Goal: Task Accomplishment & Management: Manage account settings

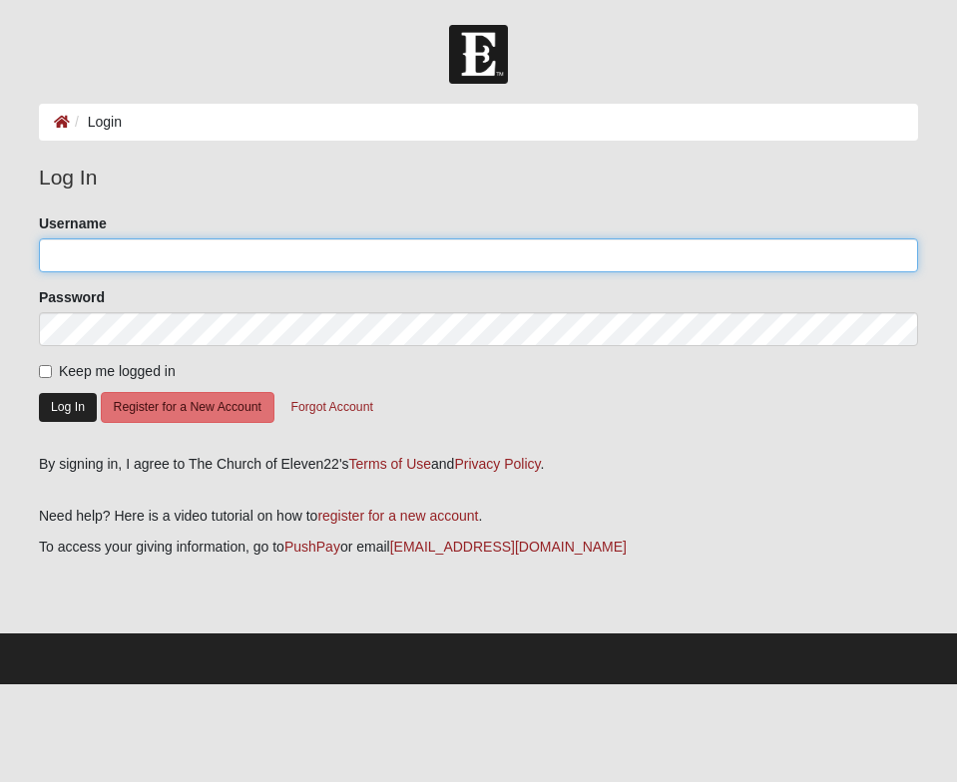
type input "jenhhouser"
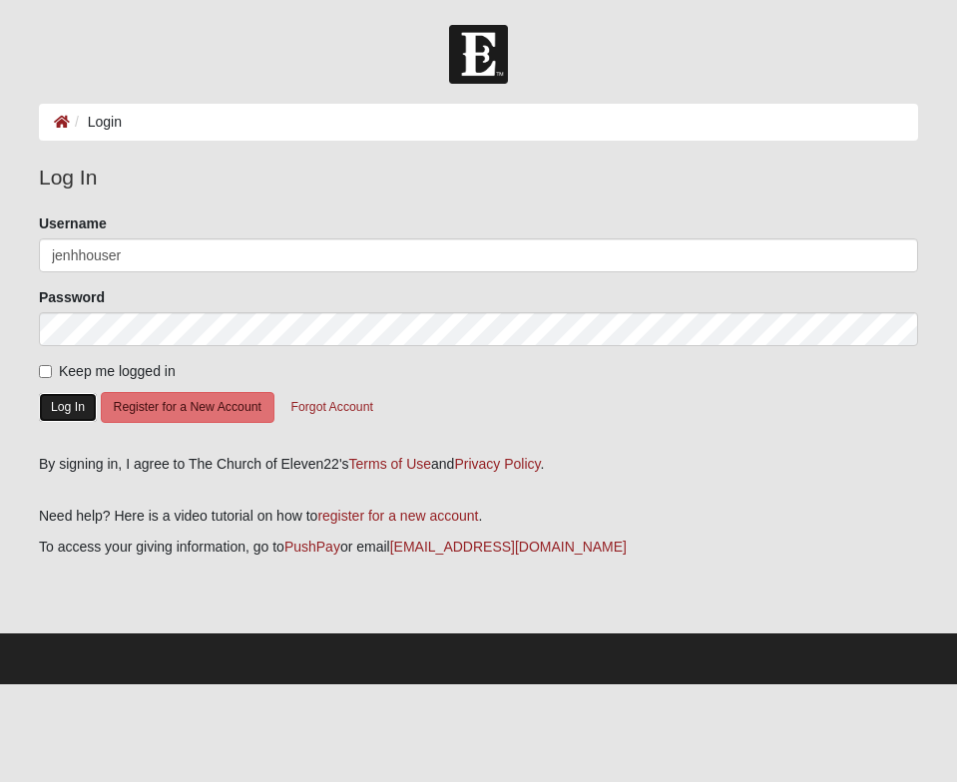
click at [77, 407] on button "Log In" at bounding box center [68, 407] width 58 height 29
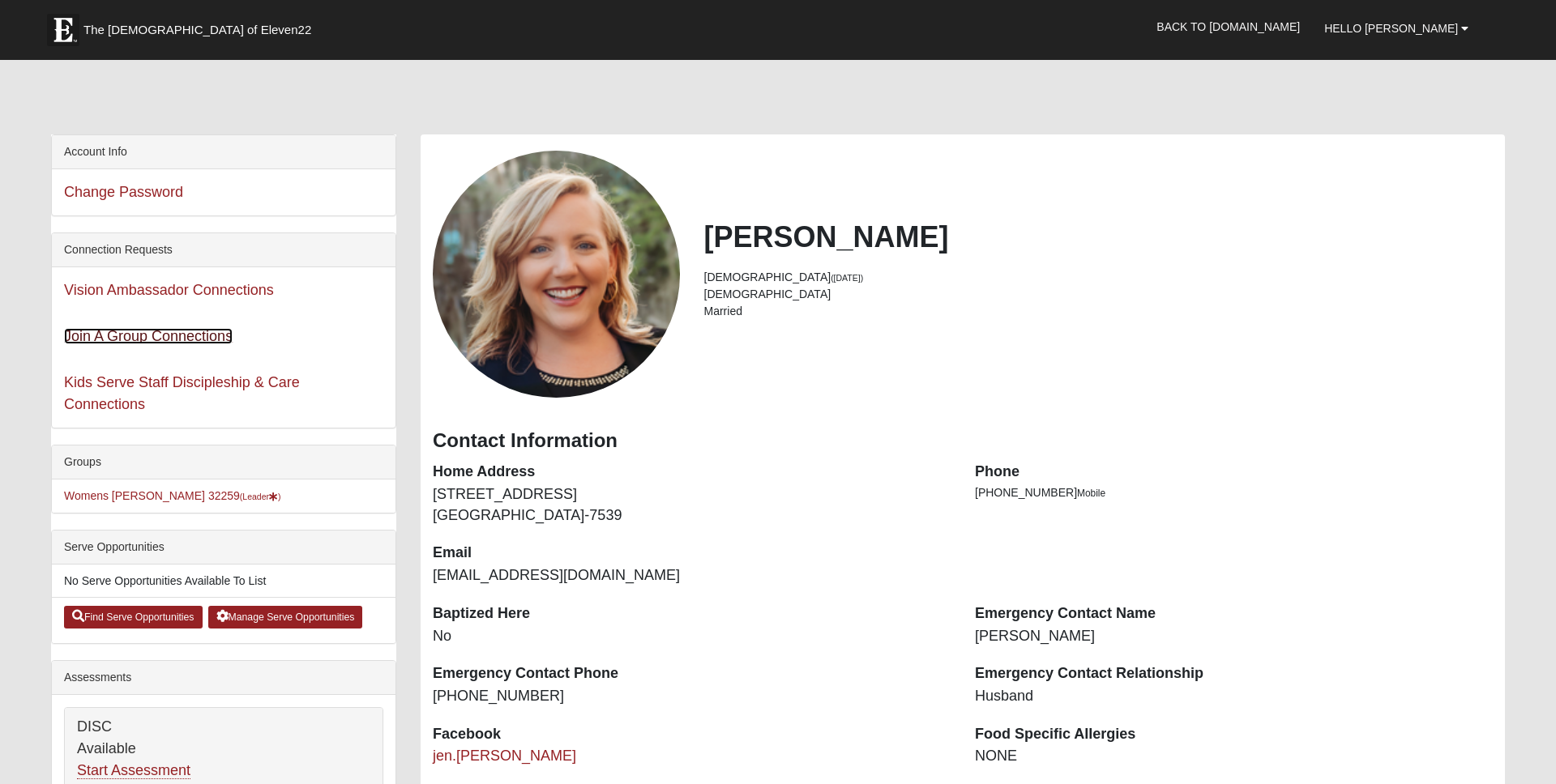
click at [179, 338] on link "Join A Group Connections" at bounding box center [149, 336] width 169 height 16
click at [140, 491] on link "Womens Houser 32259 (Leader )" at bounding box center [172, 496] width 217 height 13
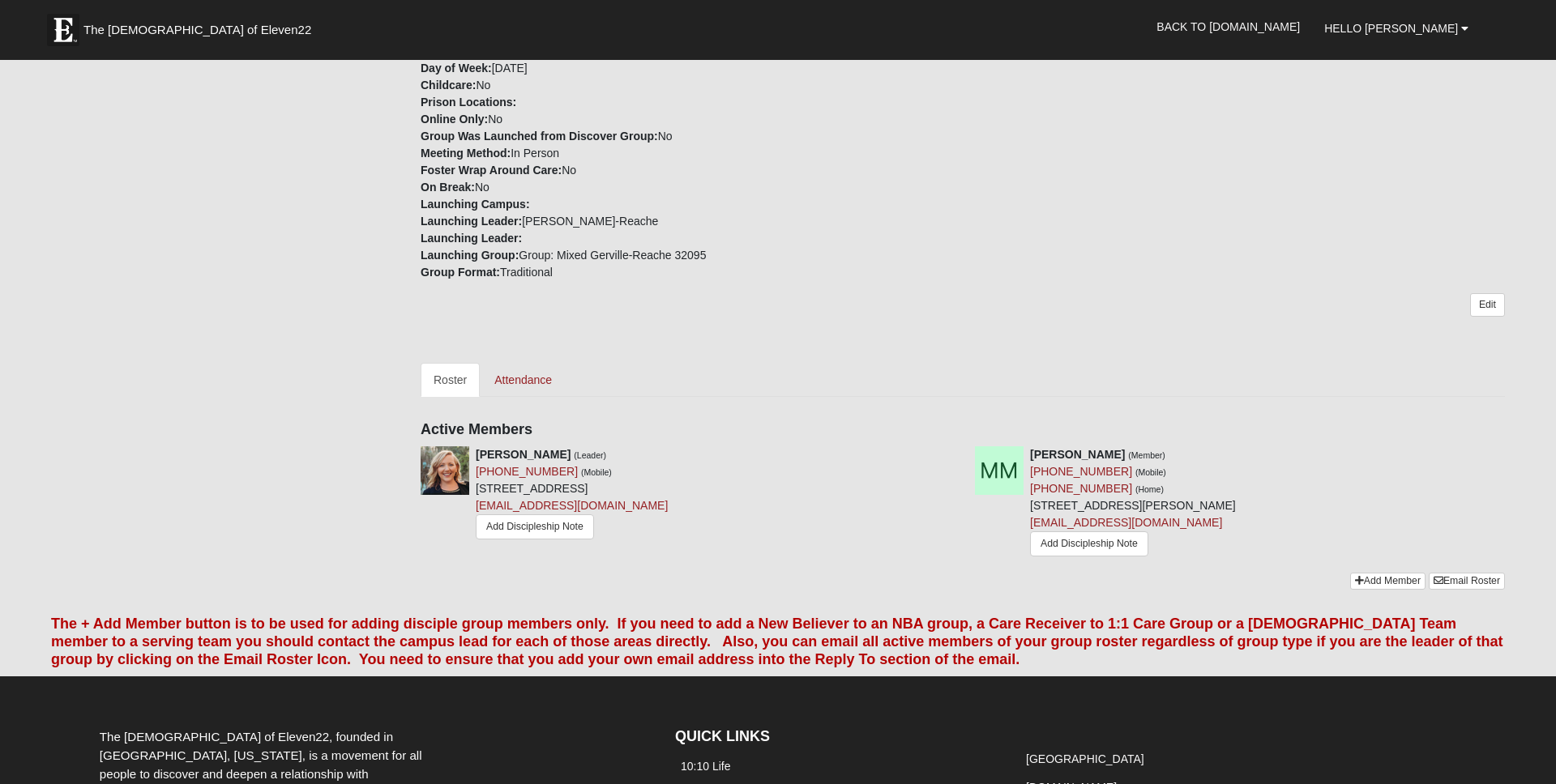
scroll to position [417, 0]
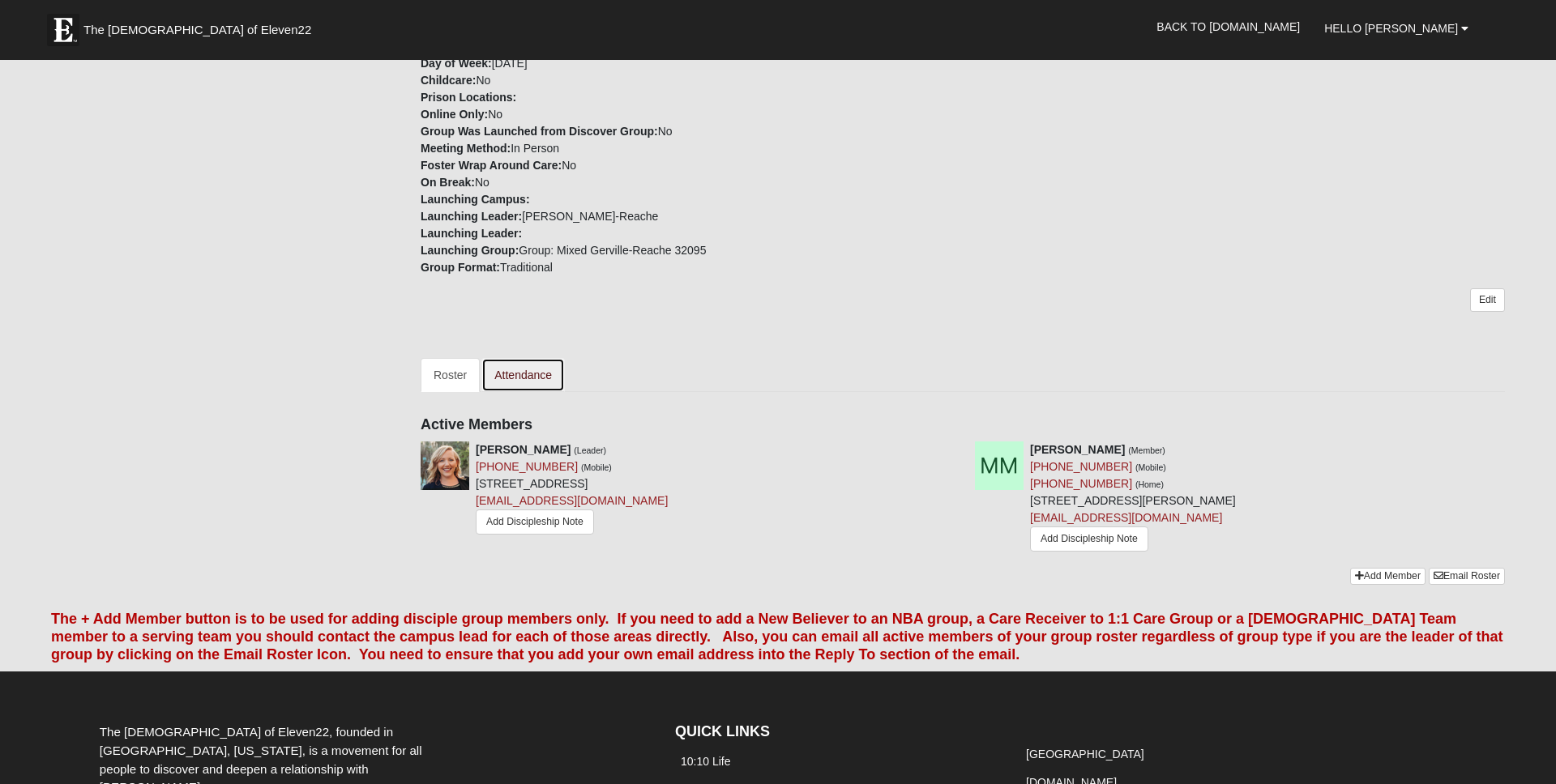
click at [534, 368] on link "Attendance" at bounding box center [523, 375] width 84 height 34
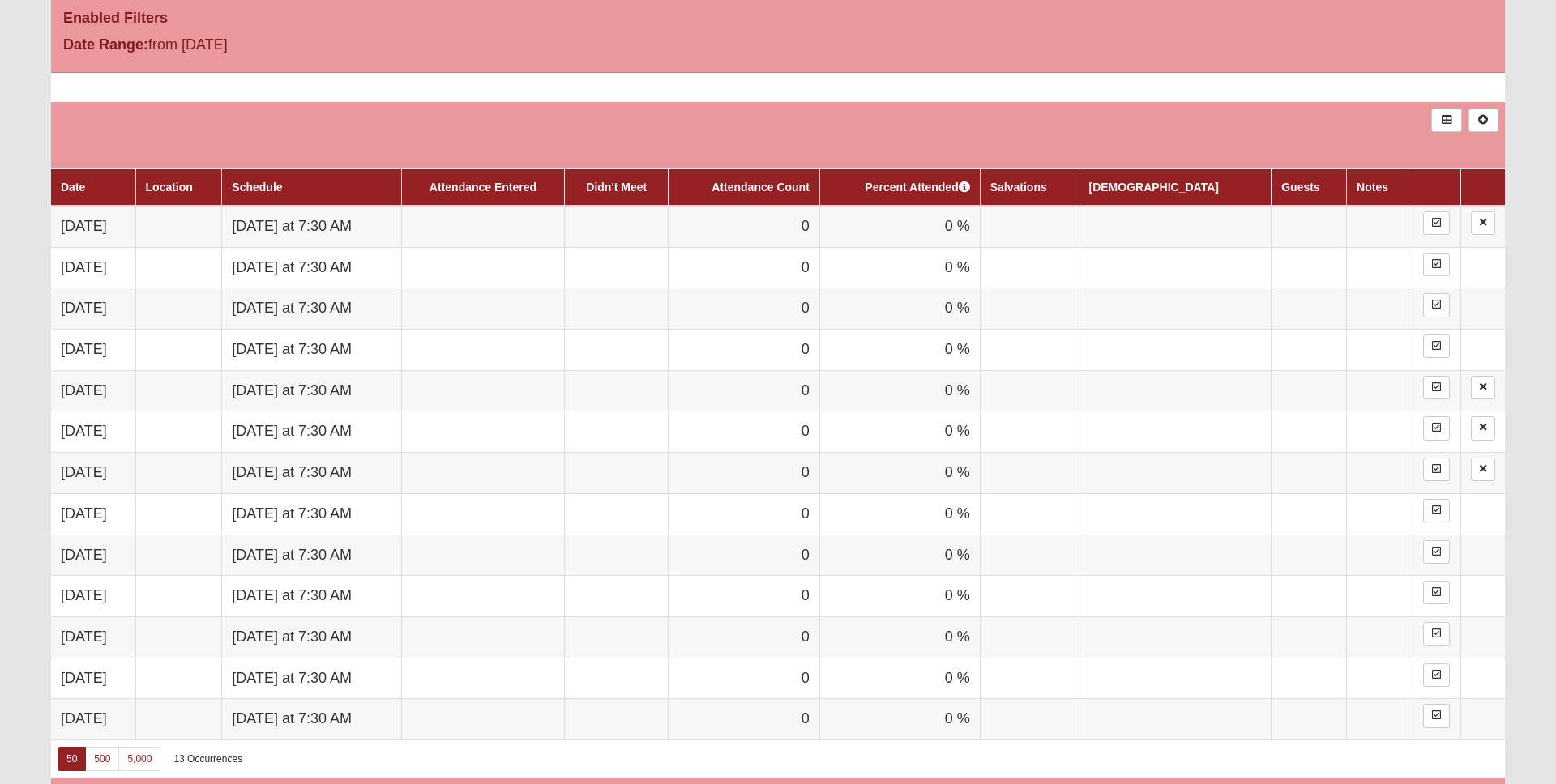
scroll to position [843, 0]
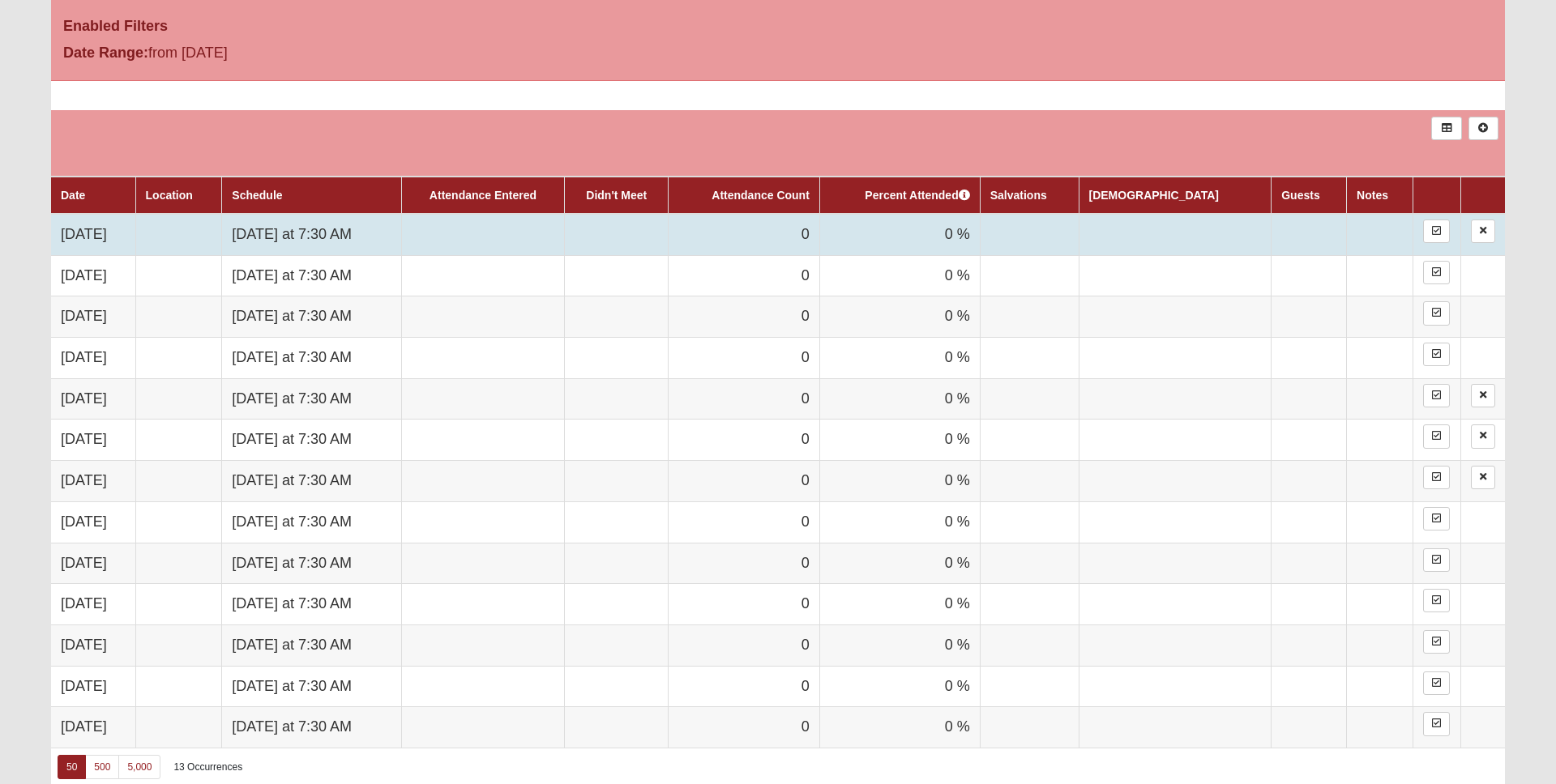
click at [565, 237] on td at bounding box center [483, 234] width 164 height 41
click at [697, 231] on form "Hello Jen My Account Log Out Group Attendance My Account Group Toolbox Group At…" at bounding box center [778, 78] width 1556 height 1803
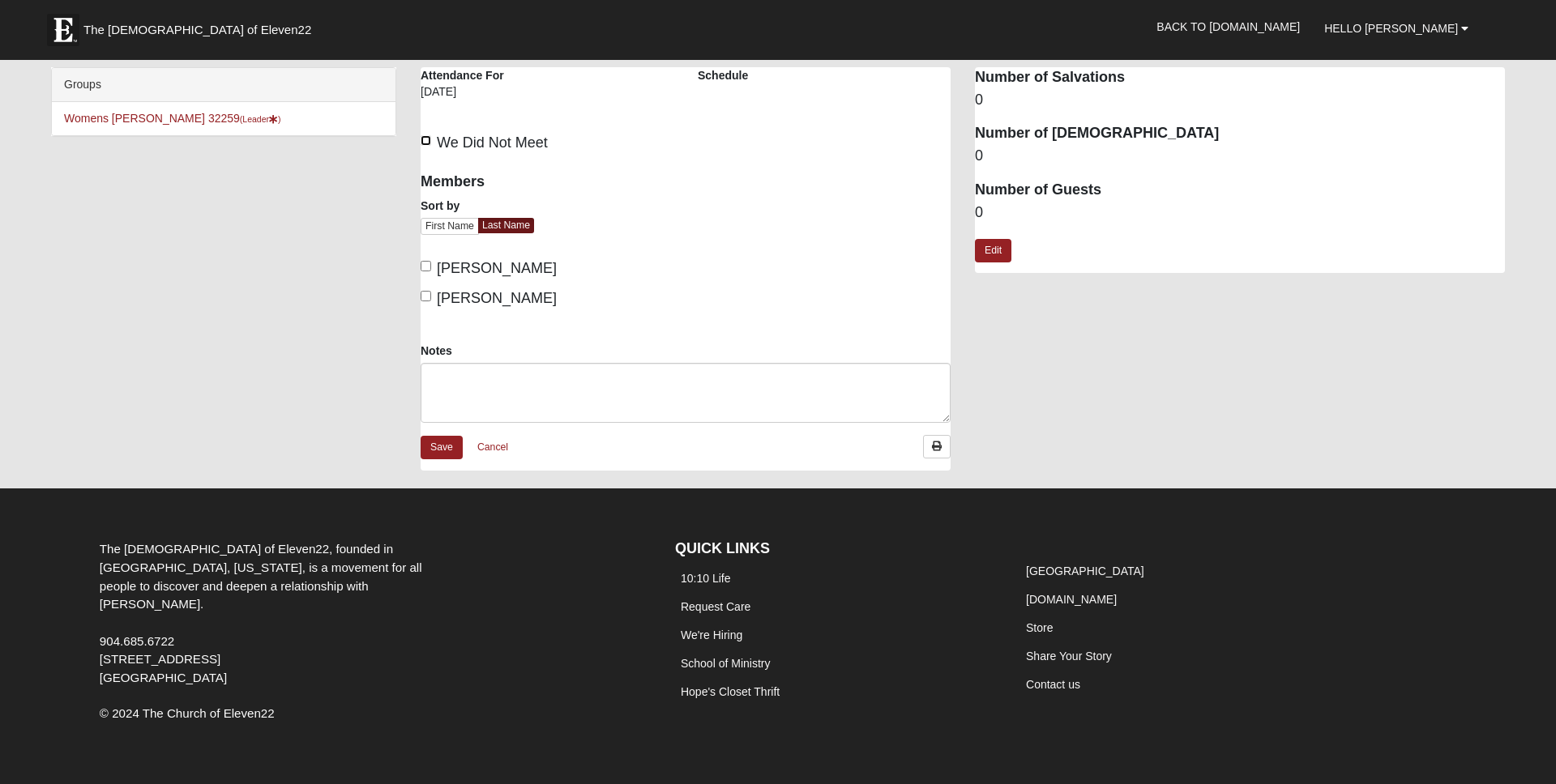
click at [426, 140] on input "We Did Not Meet" at bounding box center [426, 140] width 11 height 11
checkbox input "true"
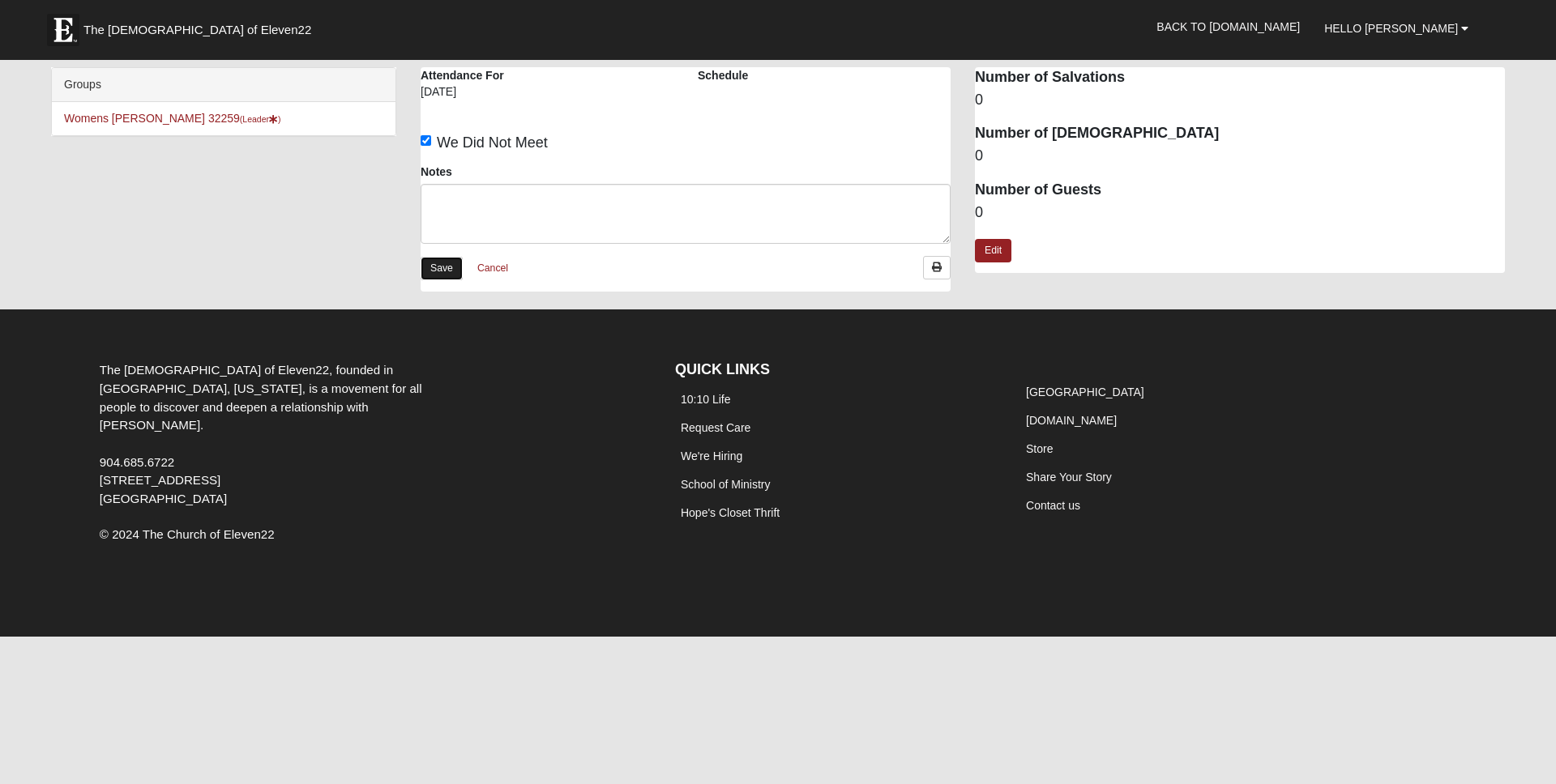
click at [445, 268] on link "Save" at bounding box center [442, 268] width 42 height 24
